Goal: Task Accomplishment & Management: Use online tool/utility

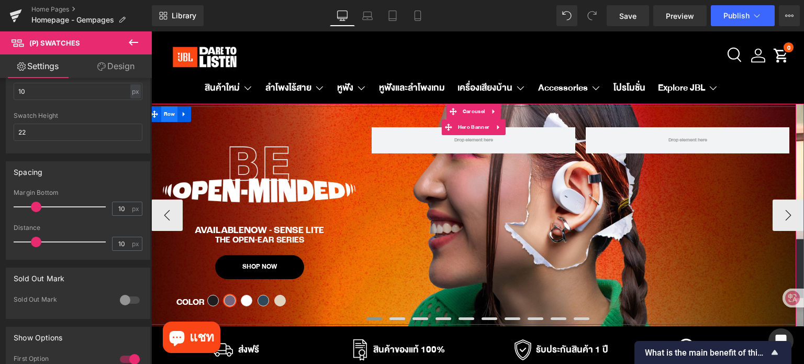
click at [166, 113] on span "Row" at bounding box center [169, 114] width 17 height 16
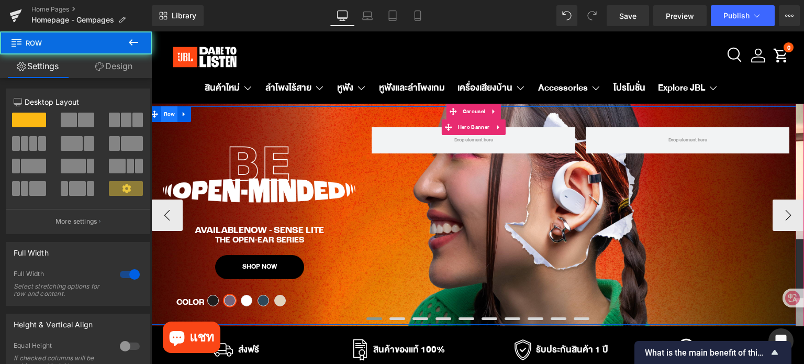
click at [168, 113] on span "Row" at bounding box center [169, 114] width 17 height 16
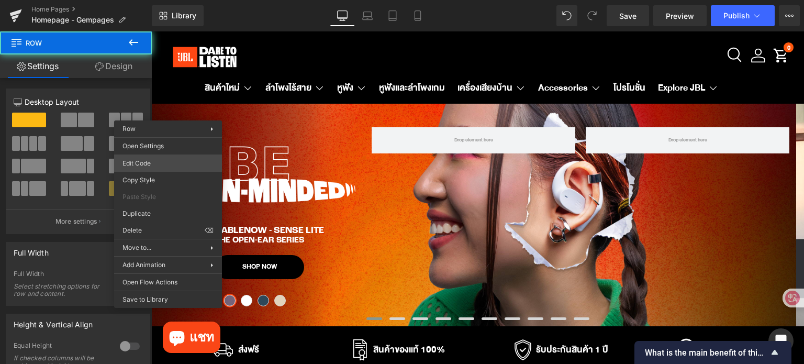
click at [170, 0] on div "Row You are previewing how the will restyle your page. You can not edit Element…" at bounding box center [402, 0] width 804 height 0
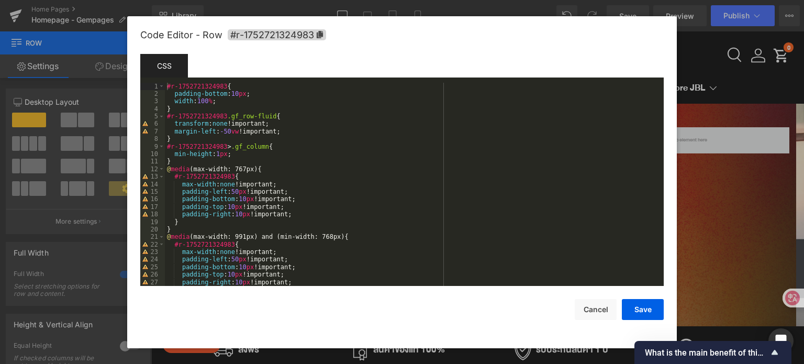
click at [232, 102] on div "#r-1752721324983 { padding-bottom : 10 px ; width : 100 % ; } #r-1752721324983 …" at bounding box center [412, 192] width 495 height 219
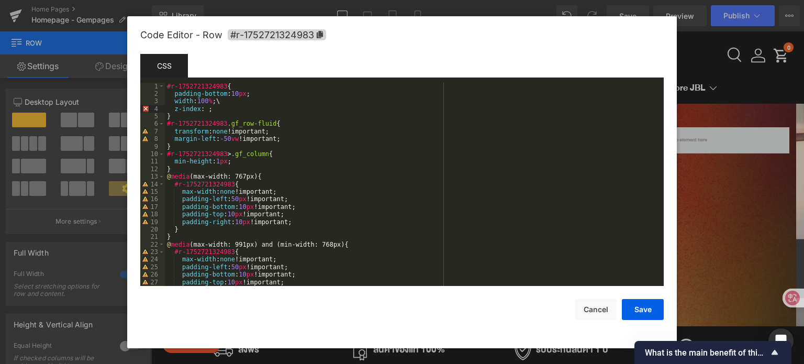
click at [232, 102] on div "#r-1752721324983 { padding-bottom : 10 px ; width : 100 % ;\ z-index : ; } #r-1…" at bounding box center [412, 192] width 495 height 219
click at [209, 111] on div "#r-1752721324983 { padding-bottom : 10 px ; width : 100 % ; z-index : ; } #r-17…" at bounding box center [412, 192] width 495 height 219
click at [642, 311] on button "Save" at bounding box center [643, 309] width 42 height 21
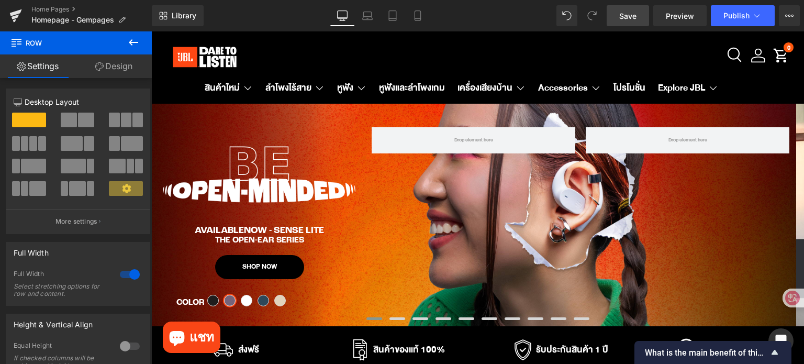
click at [621, 12] on span "Save" at bounding box center [627, 15] width 17 height 11
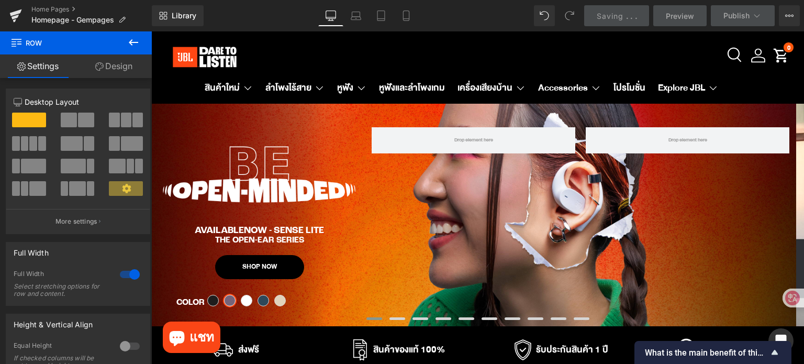
scroll to position [105, 0]
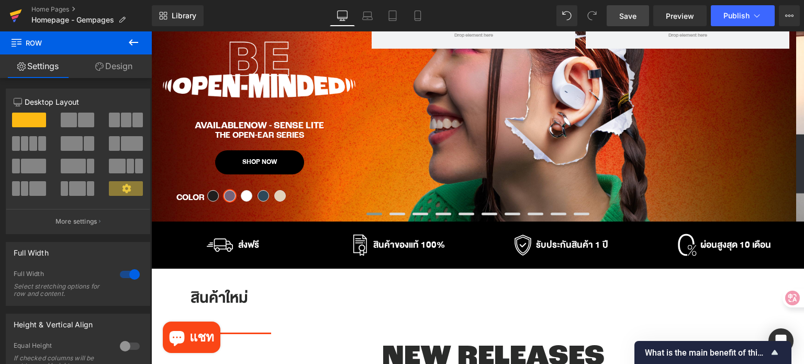
click at [11, 15] on icon at bounding box center [16, 12] width 12 height 7
